Goal: Task Accomplishment & Management: Manage account settings

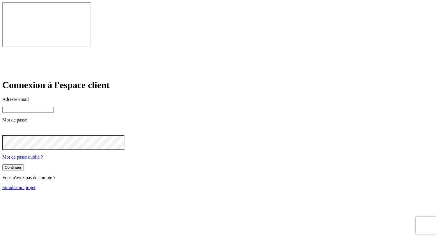
click at [54, 107] on input at bounding box center [27, 110] width 51 height 6
type input "[PERSON_NAME][DOMAIN_NAME][EMAIL_ADDRESS][DOMAIN_NAME]"
click at [184, 138] on form "Connexion à l'espace client Adresse email [PERSON_NAME][DOMAIN_NAME][EMAIL_ADDR…" at bounding box center [217, 135] width 431 height 111
click at [24, 165] on button "Continuer" at bounding box center [12, 168] width 21 height 6
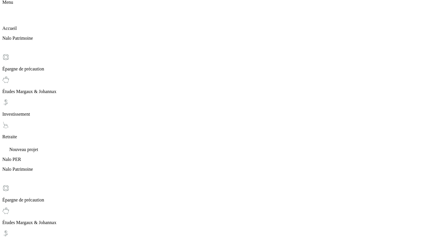
scroll to position [30, 0]
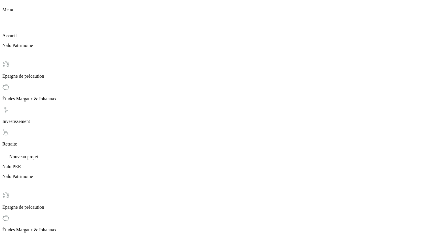
scroll to position [68, 0]
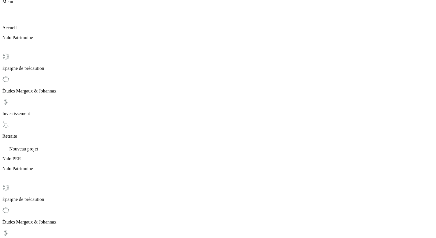
scroll to position [24, 0]
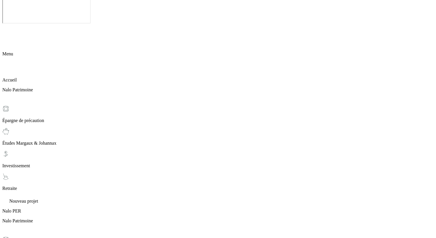
drag, startPoint x: 208, startPoint y: 116, endPoint x: 219, endPoint y: 118, distance: 11.4
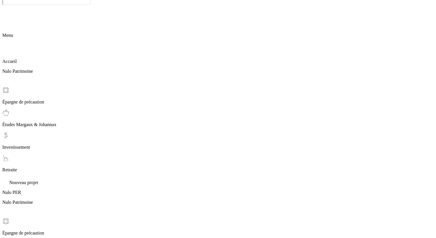
scroll to position [0, 0]
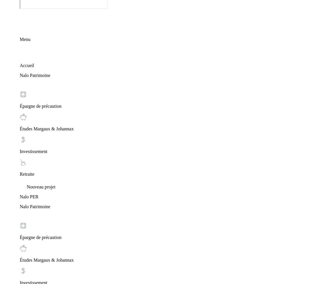
scroll to position [40, 0]
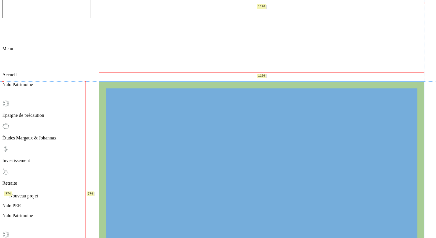
scroll to position [39, 0]
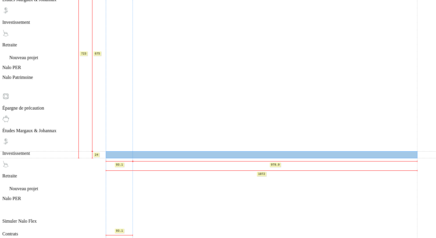
scroll to position [174, 0]
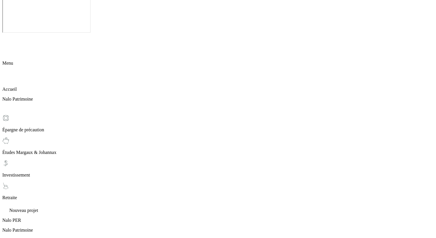
scroll to position [6, 0]
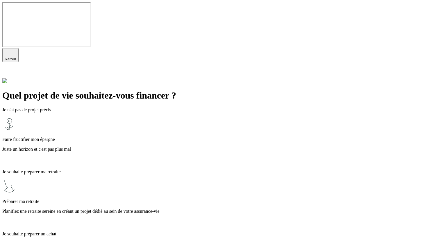
click at [184, 137] on div "Faire fructifier mon épargne Juste un horizon et c'est pas plus mal !" at bounding box center [217, 144] width 431 height 15
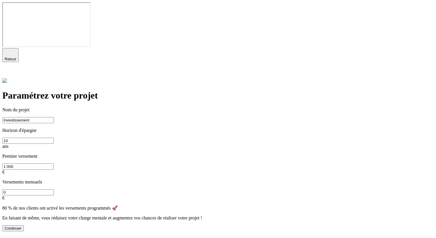
click at [24, 226] on button "Continuer" at bounding box center [12, 229] width 21 height 6
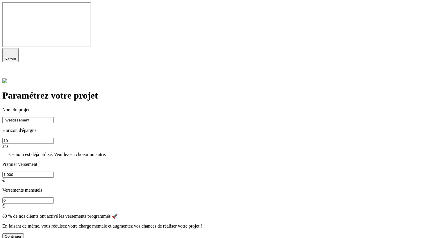
click at [54, 117] on input "Investissement" at bounding box center [27, 120] width 51 height 6
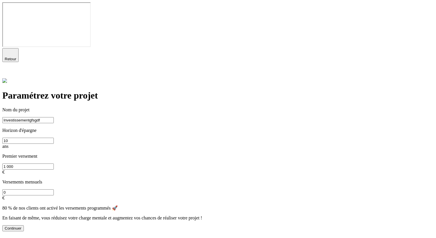
type input "Investissementgfsgdf"
click at [24, 226] on button "Continuer" at bounding box center [12, 229] width 21 height 6
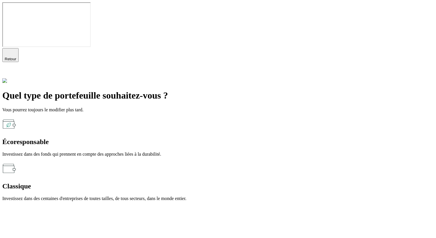
click at [146, 117] on div "Écoresponsable Investissez dans des fonds qui prennent en compte des approches …" at bounding box center [217, 137] width 431 height 40
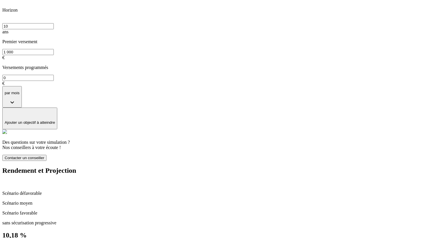
scroll to position [110, 0]
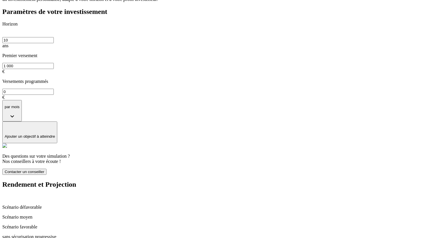
click at [297, 215] on p "Scénario moyen" at bounding box center [217, 217] width 431 height 5
click at [297, 205] on p "Scénario défavorable" at bounding box center [217, 207] width 431 height 5
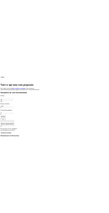
scroll to position [0, 0]
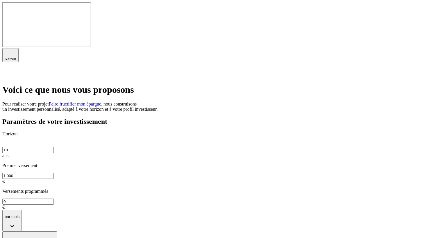
click at [297, 70] on div at bounding box center [217, 74] width 431 height 8
click at [9, 70] on icon at bounding box center [5, 73] width 7 height 7
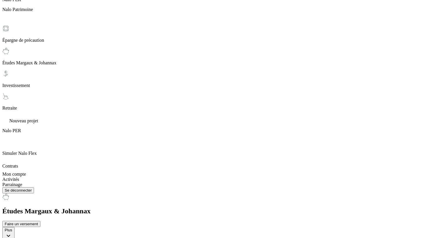
scroll to position [218, 0]
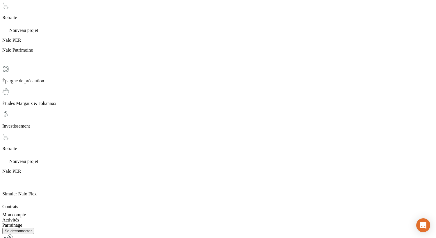
scroll to position [201, 0]
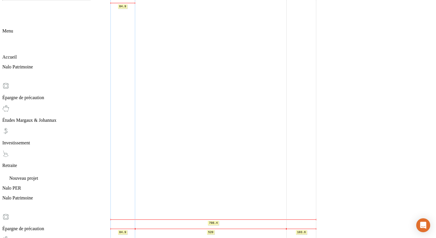
scroll to position [40, 0]
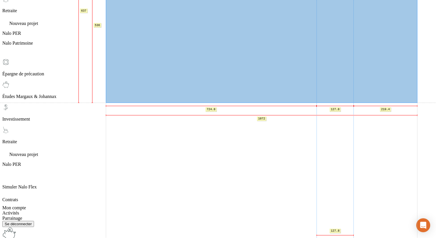
scroll to position [204, 0]
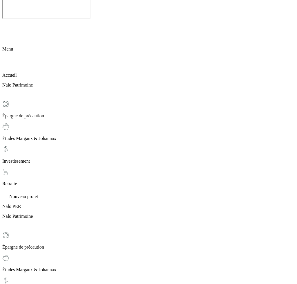
scroll to position [0, 0]
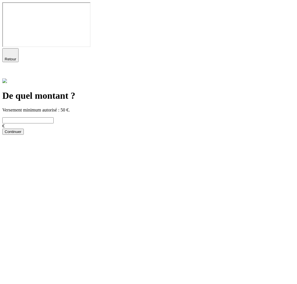
click at [54, 117] on input "text" at bounding box center [27, 120] width 51 height 6
type input "100"
click at [21, 129] on div "Continuer" at bounding box center [13, 131] width 17 height 4
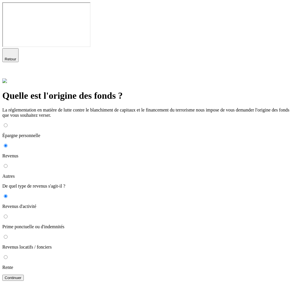
click at [24, 238] on button "Continuer" at bounding box center [12, 278] width 21 height 6
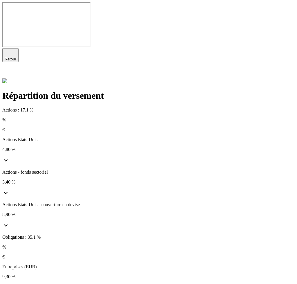
click at [9, 70] on icon at bounding box center [5, 73] width 7 height 7
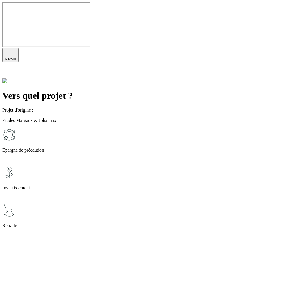
click at [135, 147] on p "Épargne de précaution" at bounding box center [148, 149] width 293 height 5
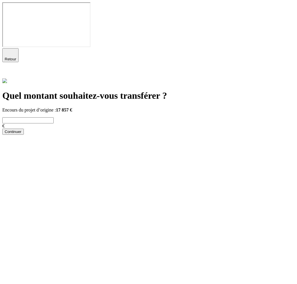
click at [54, 117] on input "text" at bounding box center [27, 120] width 51 height 6
type input "1 000"
click at [21, 129] on div "Continuer" at bounding box center [13, 131] width 17 height 4
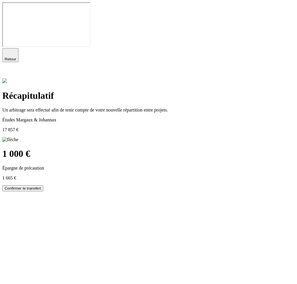
click at [8, 72] on icon at bounding box center [6, 74] width 4 height 4
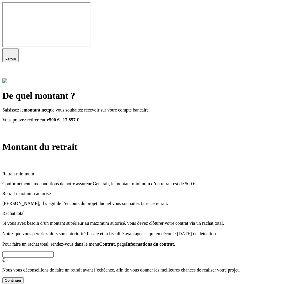
click at [54, 238] on input "text" at bounding box center [27, 254] width 51 height 6
type input "1 000"
click at [100, 238] on form "1 000 € Nous vous déconseillons de faire un retrait avant l’échéance, afin de v…" at bounding box center [148, 267] width 293 height 32
click at [24, 238] on button "Continuer" at bounding box center [12, 280] width 21 height 6
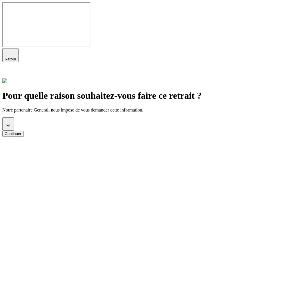
click at [14, 117] on button "button" at bounding box center [8, 123] width 12 height 13
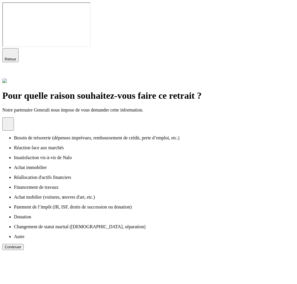
click at [114, 135] on li "Besoin de trésorerie (dépenses imprévues, remboursement de crédit, perte d’empl…" at bounding box center [154, 137] width 281 height 5
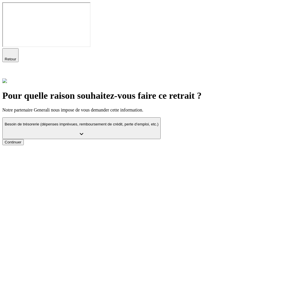
click at [24, 139] on button "Continuer" at bounding box center [12, 142] width 21 height 6
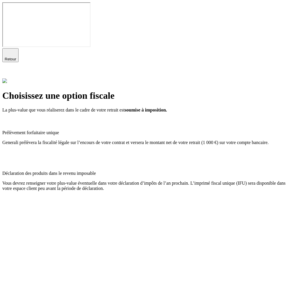
click at [126, 140] on span "Generali prélèvera la fiscalité légale sur l’encours de votre contrat et verser…" at bounding box center [135, 142] width 267 height 5
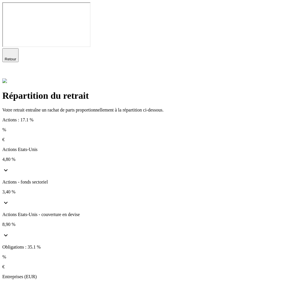
click at [9, 70] on icon at bounding box center [5, 73] width 7 height 7
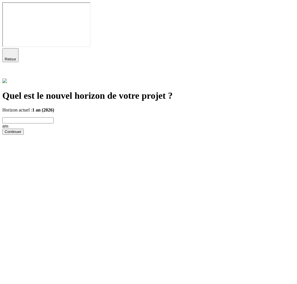
click at [54, 117] on input "text" at bounding box center [27, 120] width 51 height 6
type input "10"
click at [24, 129] on button "Continuer" at bounding box center [12, 132] width 21 height 6
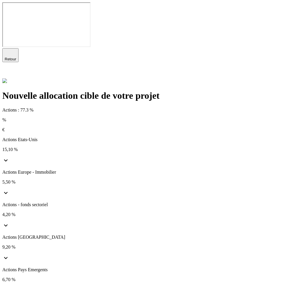
click at [9, 70] on icon at bounding box center [5, 73] width 7 height 7
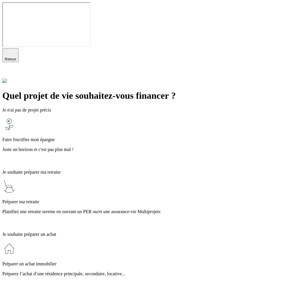
click at [131, 147] on p "Juste un horizon et c'est pas plus mal !" at bounding box center [148, 149] width 293 height 5
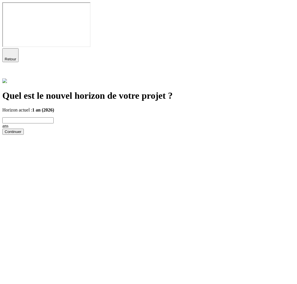
click at [54, 117] on input "text" at bounding box center [27, 120] width 51 height 6
type input "10"
click at [21, 129] on div "Continuer" at bounding box center [13, 131] width 17 height 4
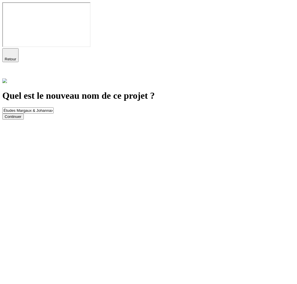
click at [21, 114] on div "Continuer" at bounding box center [13, 116] width 17 height 4
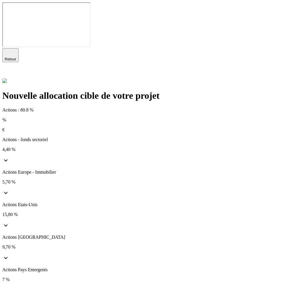
click at [9, 70] on icon at bounding box center [5, 73] width 7 height 7
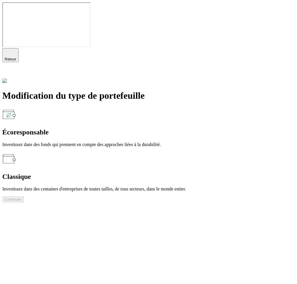
click at [137, 142] on p "Investissez dans des fonds qui prennent en compte des approches liées à la dura…" at bounding box center [148, 144] width 293 height 5
click at [21, 197] on div "Continuer" at bounding box center [13, 199] width 17 height 4
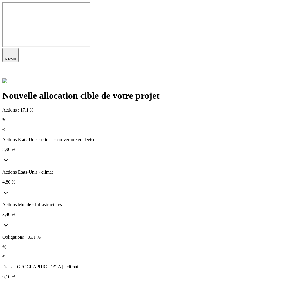
click at [8, 72] on icon at bounding box center [6, 74] width 4 height 4
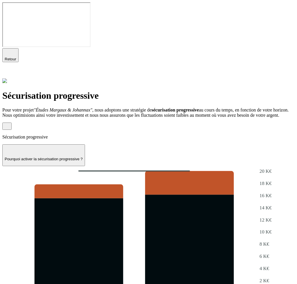
click at [9, 70] on icon at bounding box center [5, 73] width 7 height 7
